Goal: Task Accomplishment & Management: Use online tool/utility

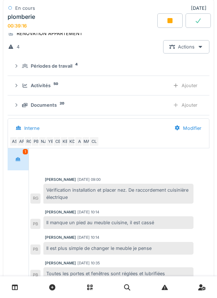
scroll to position [88, 0]
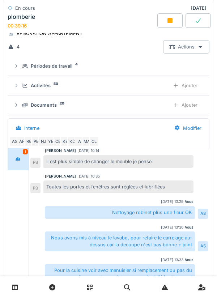
click at [170, 21] on icon at bounding box center [170, 20] width 5 height 5
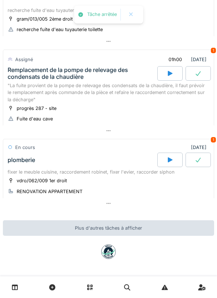
scroll to position [174, 0]
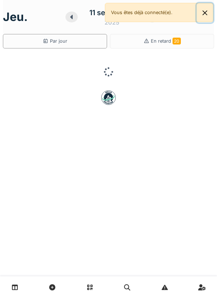
click at [211, 19] on button "Close" at bounding box center [205, 12] width 16 height 19
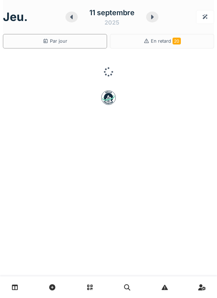
click at [152, 19] on icon at bounding box center [152, 17] width 7 height 6
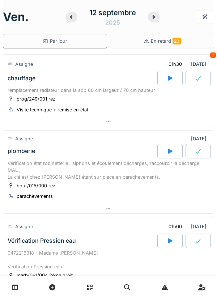
click at [71, 17] on icon at bounding box center [71, 17] width 3 height 4
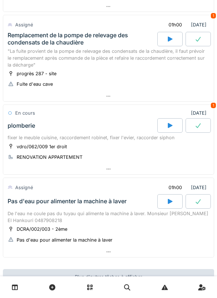
scroll to position [227, 0]
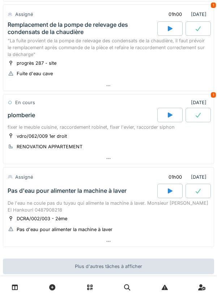
click at [165, 190] on div at bounding box center [169, 191] width 25 height 14
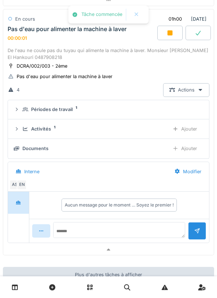
scroll to position [387, 0]
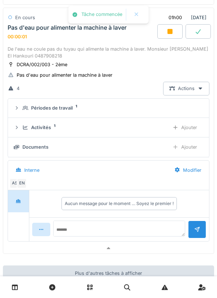
click at [182, 121] on div "Ajouter" at bounding box center [185, 127] width 37 height 13
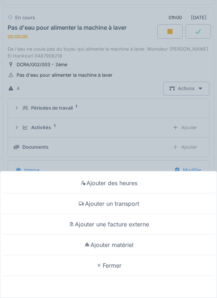
click at [147, 203] on div "Ajouter un transport" at bounding box center [109, 204] width 214 height 21
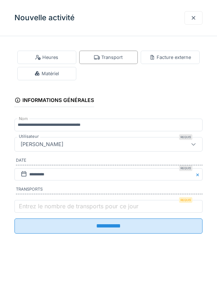
click at [100, 208] on label "Entrez le nombre de transports pour ce jour" at bounding box center [78, 206] width 123 height 9
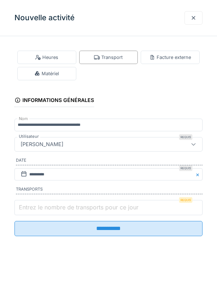
click at [100, 208] on input "Entrez le nombre de transports pour ce jour" at bounding box center [108, 207] width 188 height 15
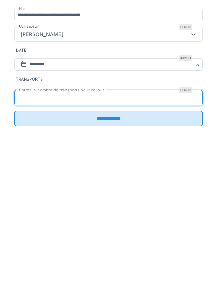
type input "*"
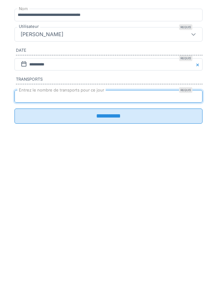
click at [118, 234] on input "**********" at bounding box center [108, 226] width 188 height 15
